Goal: Task Accomplishment & Management: Manage account settings

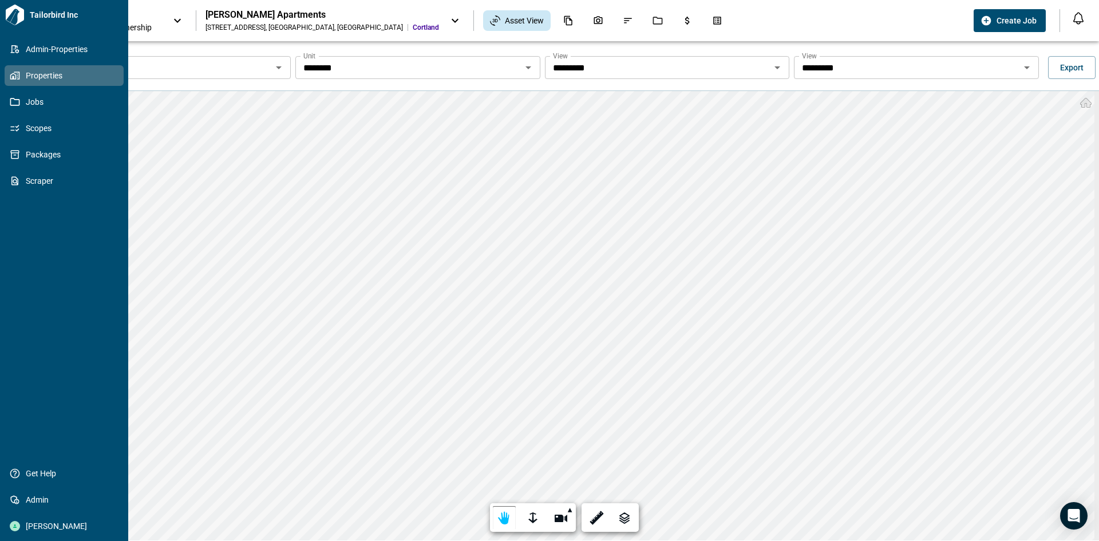
click at [11, 11] on icon at bounding box center [15, 15] width 18 height 21
click at [41, 520] on div "Camila Sarasin" at bounding box center [64, 526] width 119 height 21
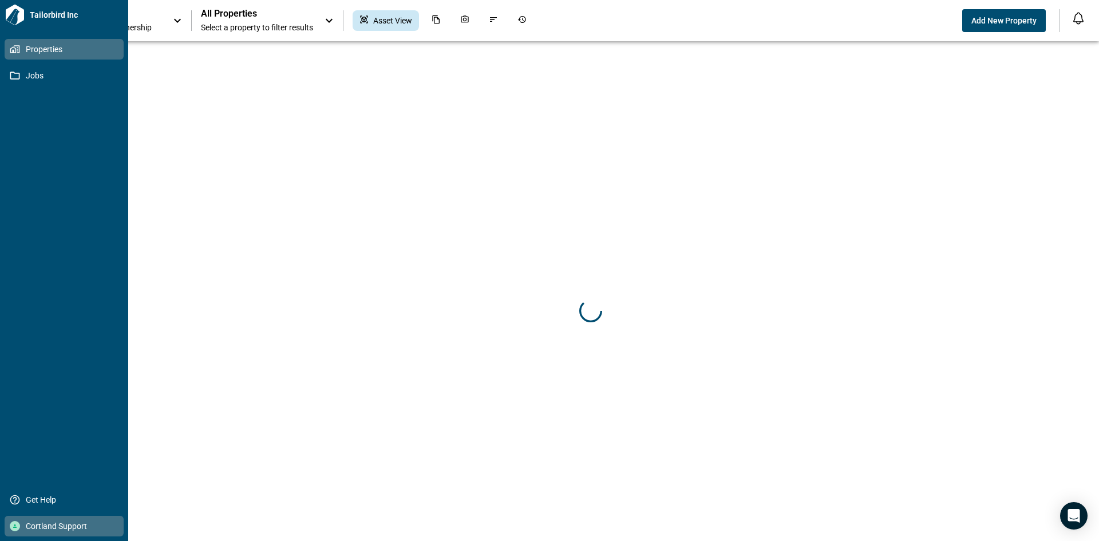
click at [33, 526] on span "Cortland Support" at bounding box center [66, 525] width 93 height 11
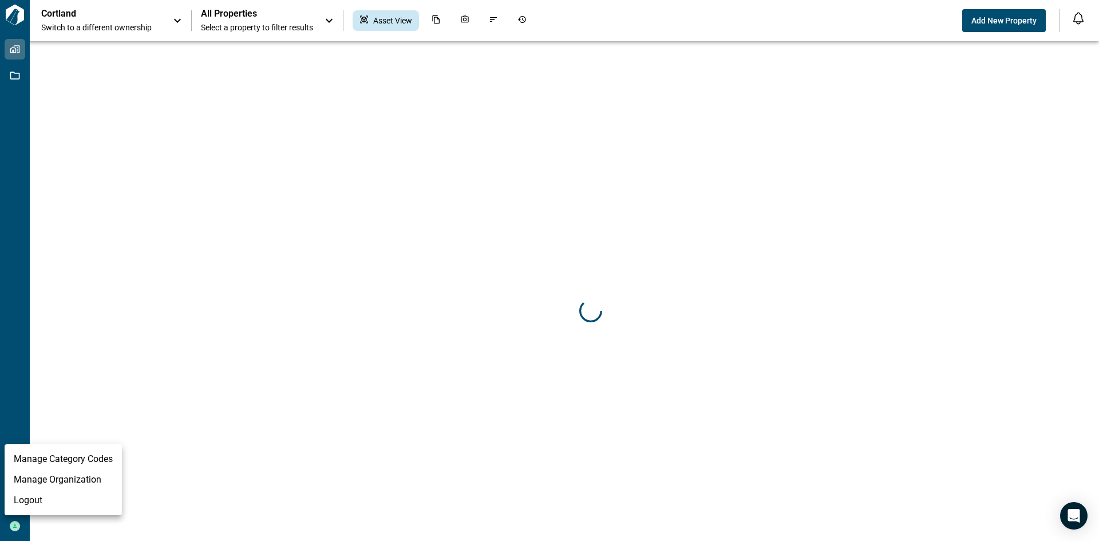
click at [47, 480] on li "Manage Organization" at bounding box center [63, 479] width 117 height 21
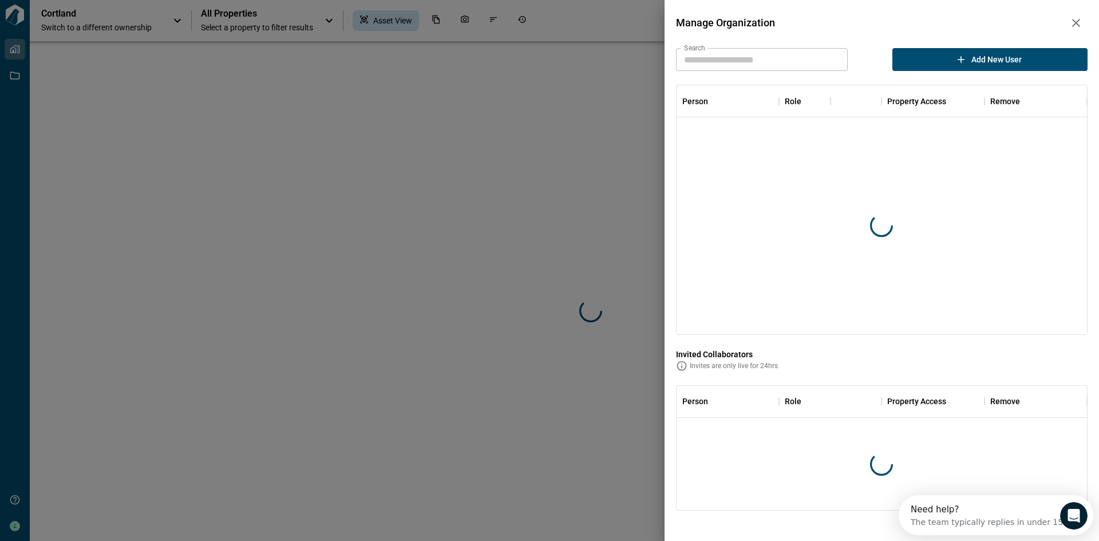
click at [755, 60] on input "Search" at bounding box center [762, 59] width 172 height 23
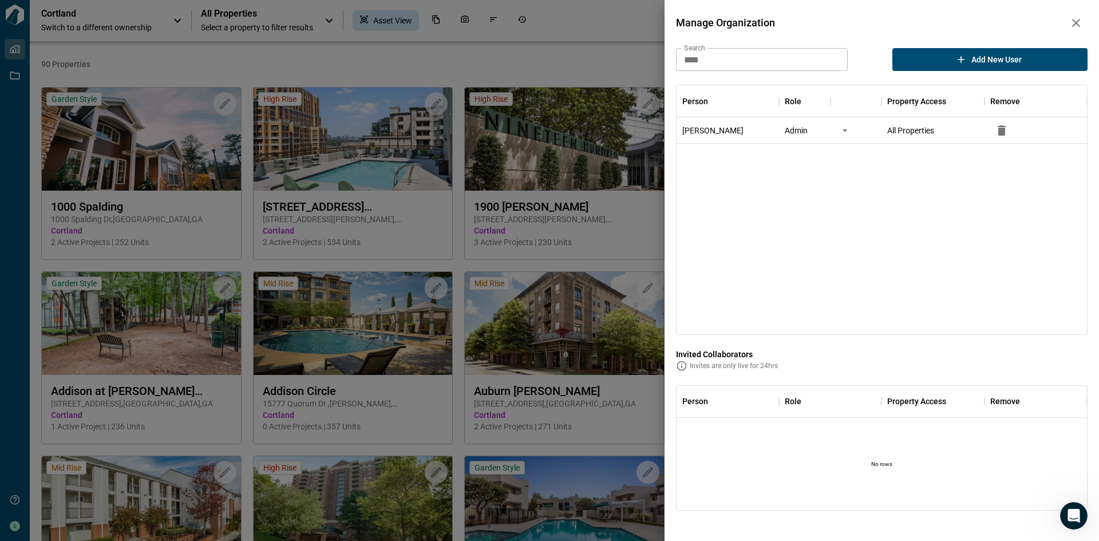
type input "****"
click at [913, 253] on div "[PERSON_NAME] Admin All Properties" at bounding box center [882, 225] width 410 height 217
click at [903, 275] on div "[PERSON_NAME] Admin All Properties" at bounding box center [882, 225] width 410 height 217
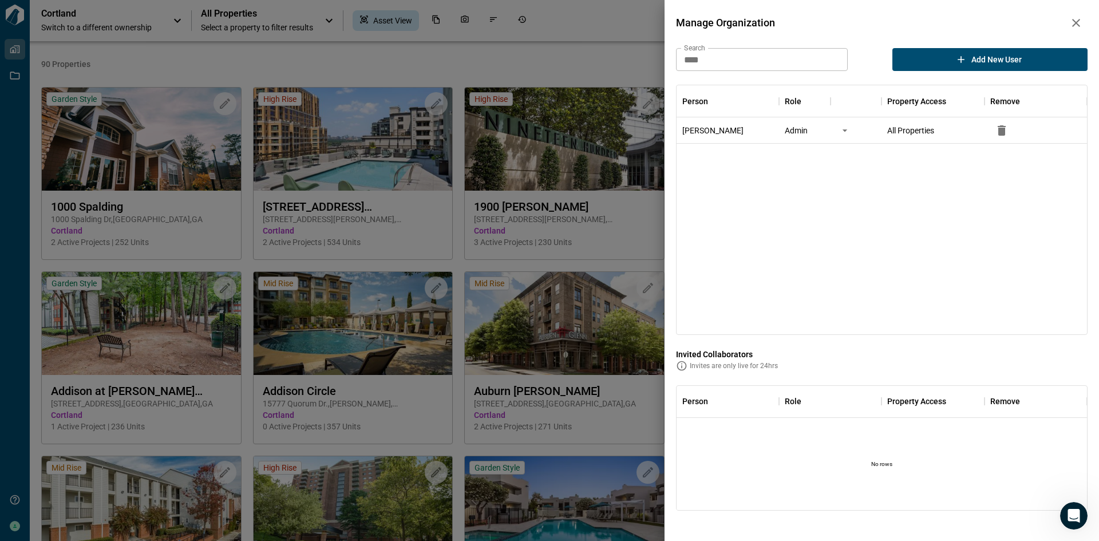
click at [911, 267] on div "[PERSON_NAME] Admin All Properties" at bounding box center [882, 225] width 410 height 217
click at [579, 26] on div at bounding box center [549, 270] width 1099 height 541
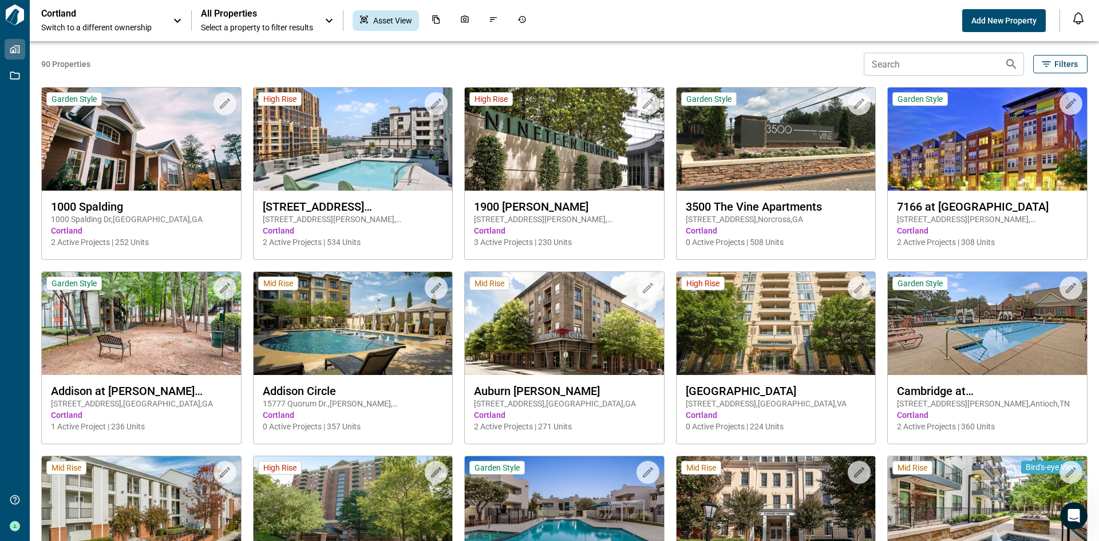
click at [179, 15] on icon at bounding box center [178, 21] width 14 height 14
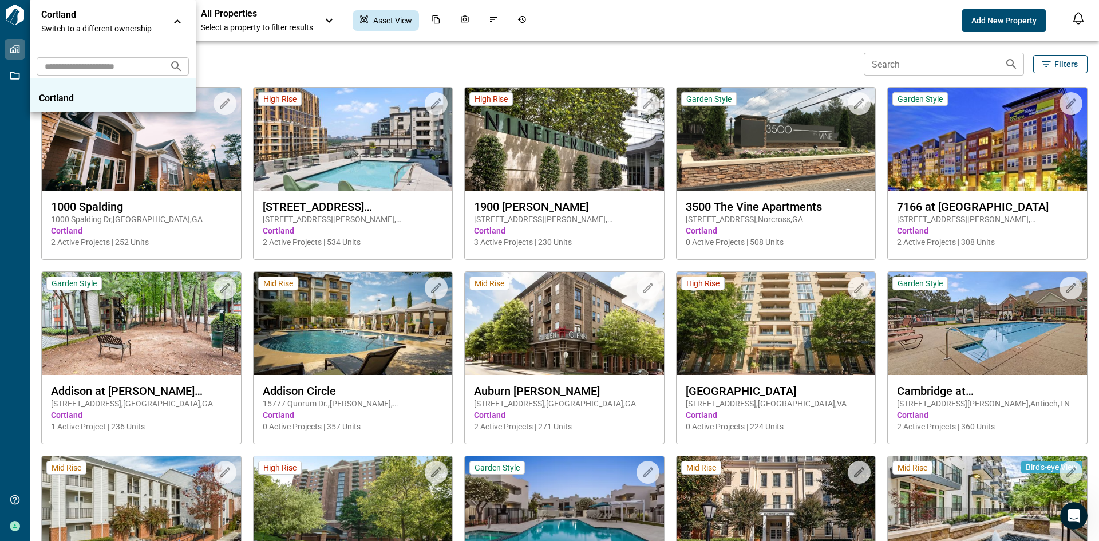
click at [271, 57] on div at bounding box center [549, 270] width 1099 height 541
